Goal: Information Seeking & Learning: Learn about a topic

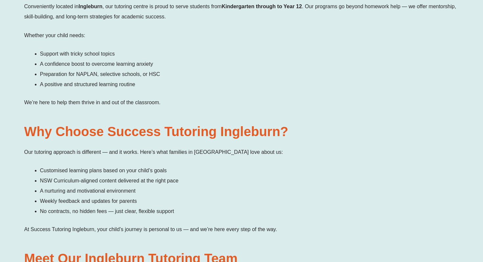
scroll to position [574, 0]
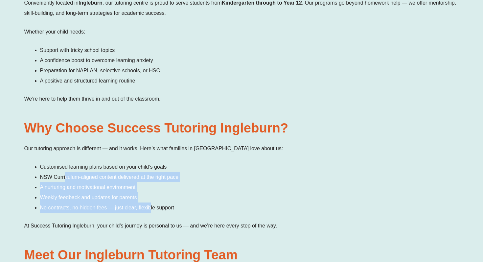
drag, startPoint x: 65, startPoint y: 146, endPoint x: 150, endPoint y: 176, distance: 90.2
click at [150, 176] on ul "Customised learning plans based on your child’s goals NSW Curriculum-aligned co…" at bounding box center [249, 187] width 419 height 51
click at [145, 172] on li "NSW Curriculum-aligned content delivered at the right pace" at bounding box center [249, 177] width 419 height 10
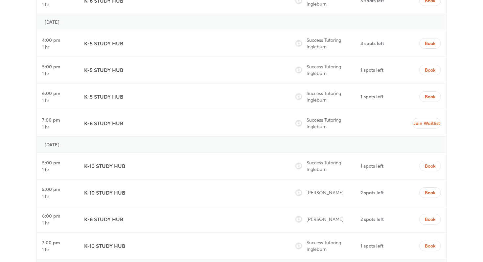
scroll to position [2641, 0]
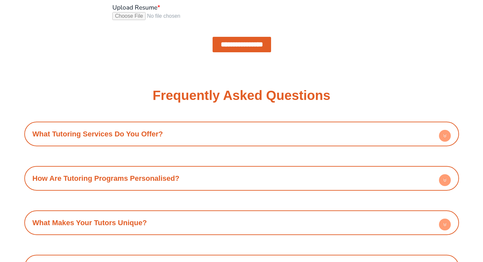
scroll to position [720, 0]
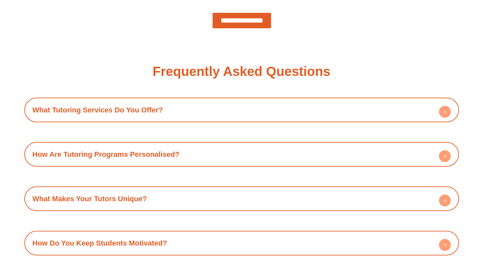
click at [444, 112] on icon at bounding box center [445, 112] width 2 height 1
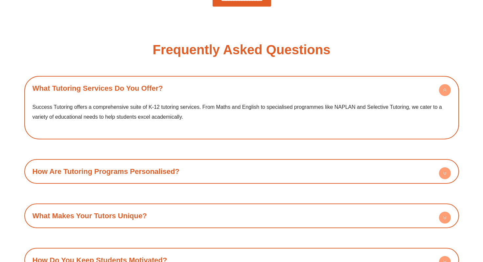
scroll to position [745, 0]
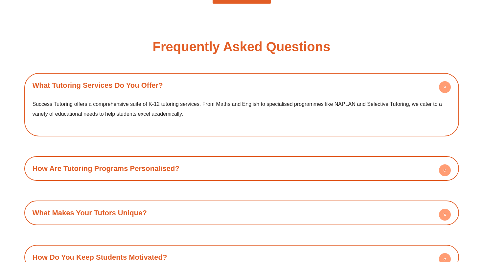
click at [433, 157] on div "How Are Tutoring Programs Personalised? At Success Tutoring, personalisation is…" at bounding box center [241, 168] width 435 height 25
click at [436, 181] on div "What Tutoring Services Do You Offer? Success Tutoring offers a comprehensive su…" at bounding box center [241, 215] width 435 height 285
click at [438, 177] on div "How Are Tutoring Programs Personalised? At Success Tutoring, personalisation is…" at bounding box center [241, 168] width 435 height 25
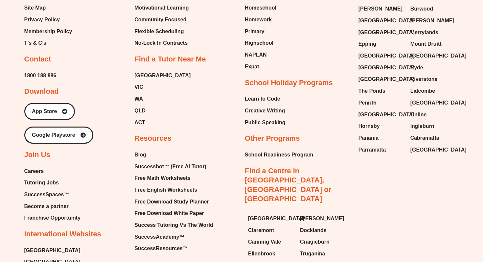
scroll to position [1327, 0]
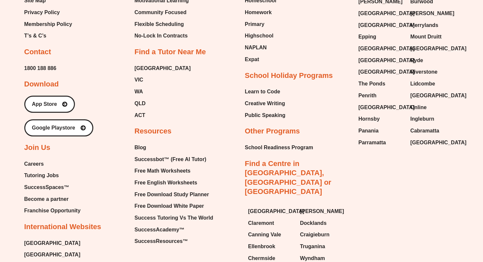
click at [40, 179] on span "Tutoring Jobs" at bounding box center [41, 176] width 35 height 10
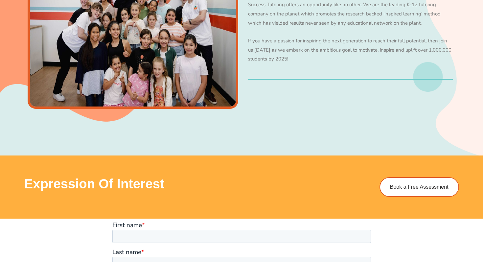
scroll to position [338, 0]
